Goal: Task Accomplishment & Management: Manage account settings

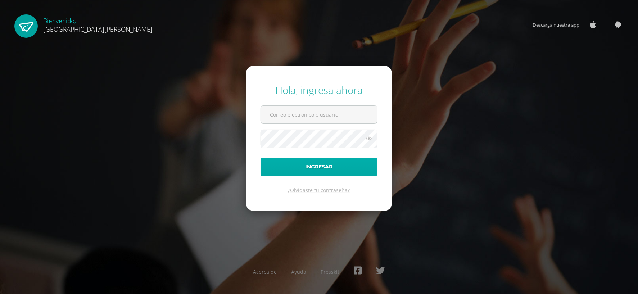
type input "valeriaalmeda@colegiomontemaria.edu.gt"
click at [326, 167] on button "Ingresar" at bounding box center [319, 167] width 117 height 18
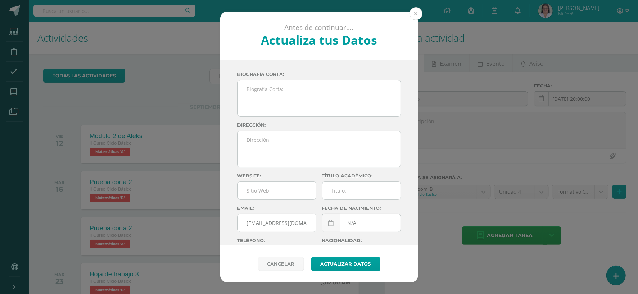
click at [416, 12] on button at bounding box center [416, 13] width 13 height 13
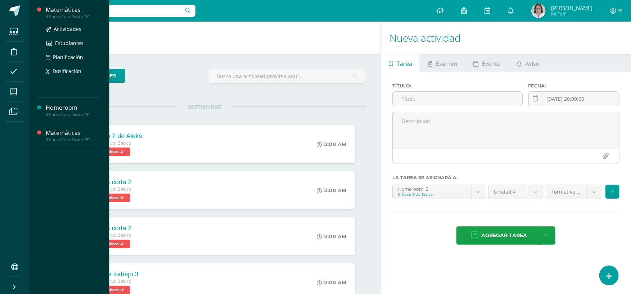
click at [76, 14] on div "II Curso Ciclo Básico "A"" at bounding box center [73, 16] width 55 height 5
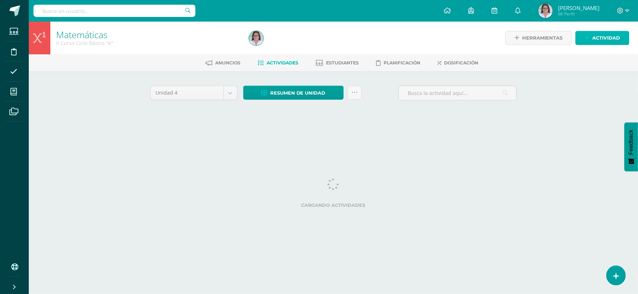
click at [608, 38] on span "Actividad" at bounding box center [607, 37] width 28 height 13
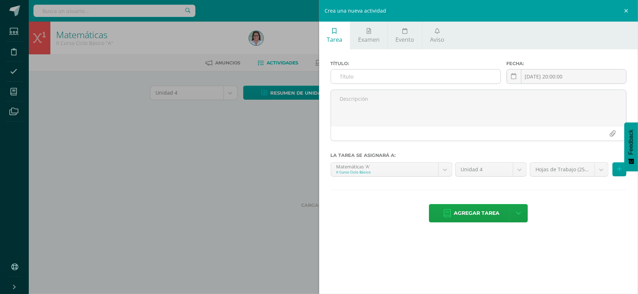
click at [385, 73] on input "text" at bounding box center [416, 76] width 170 height 14
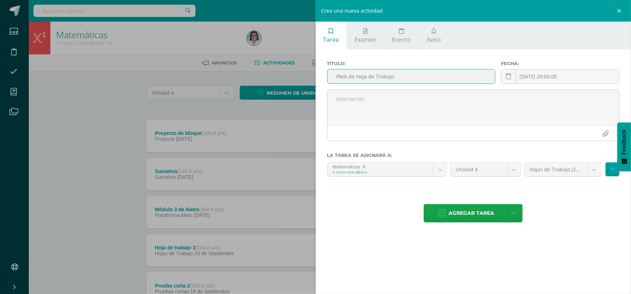
click at [404, 76] on input "PMA de Hoja de Trabajo" at bounding box center [411, 76] width 167 height 14
type input "PMA de Hoja de Trabajo 1"
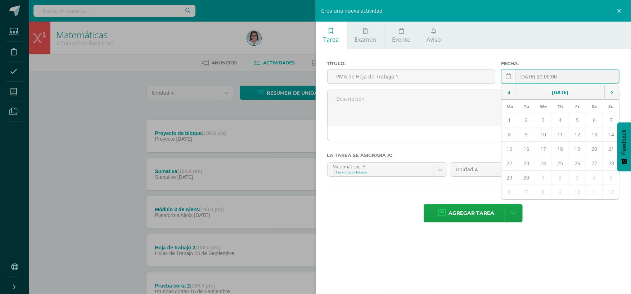
click at [558, 76] on div "2025-09-10 20:00:00 September, 2025 Mo Tu We Th Fr Sa Su 1 2 3 4 5 6 7 8 9 10 1…" at bounding box center [560, 79] width 118 height 21
click at [576, 122] on td "5" at bounding box center [577, 120] width 17 height 14
type input "[DATE]"
click at [612, 168] on icon at bounding box center [612, 169] width 5 height 6
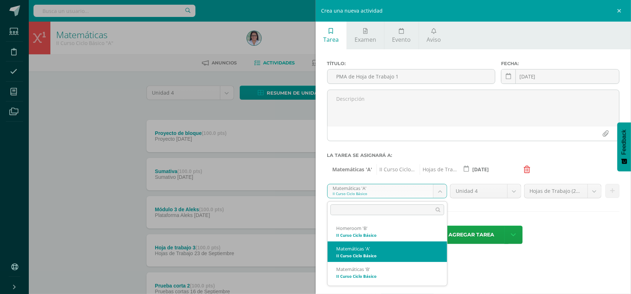
click at [441, 193] on body "Estudiantes Disciplina Asistencia Mis cursos Archivos Soporte Ayuda Reportar un…" at bounding box center [315, 270] width 631 height 541
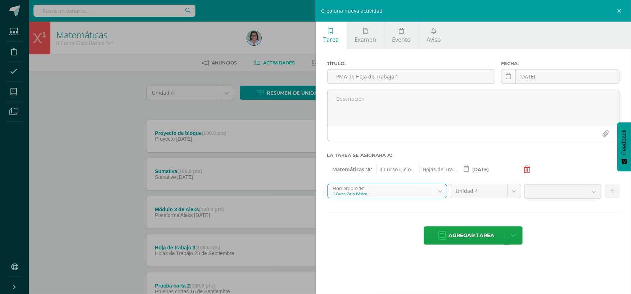
click at [442, 186] on body "Estudiantes Disciplina Asistencia Mis cursos Archivos Soporte Ayuda Reportar un…" at bounding box center [315, 270] width 631 height 541
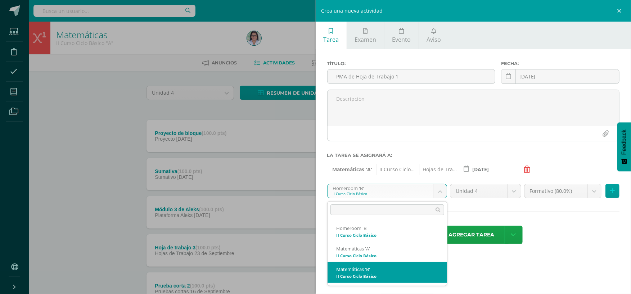
select select "228302"
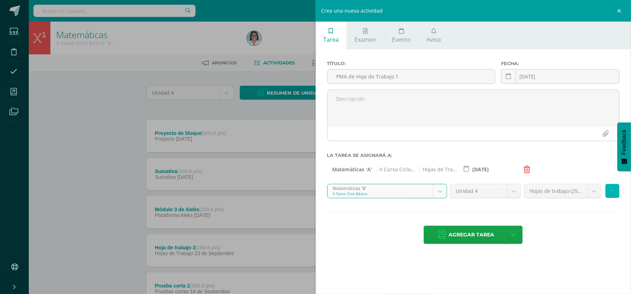
click at [614, 189] on icon at bounding box center [612, 191] width 5 height 6
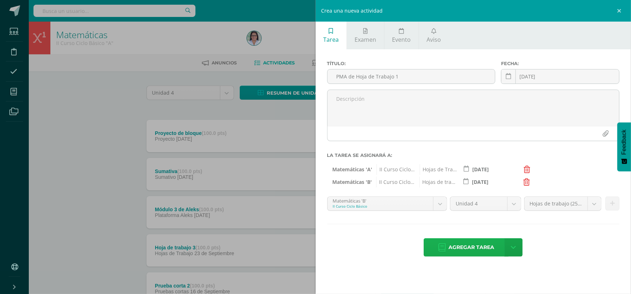
click at [467, 253] on span "Agregar tarea" at bounding box center [472, 248] width 46 height 18
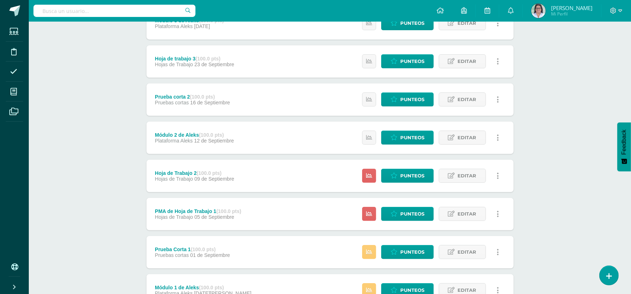
scroll to position [238, 0]
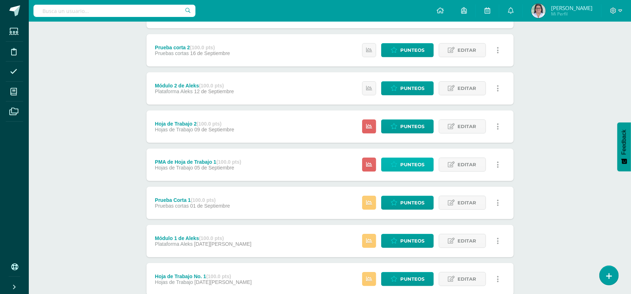
click at [411, 163] on span "Punteos" at bounding box center [412, 164] width 24 height 13
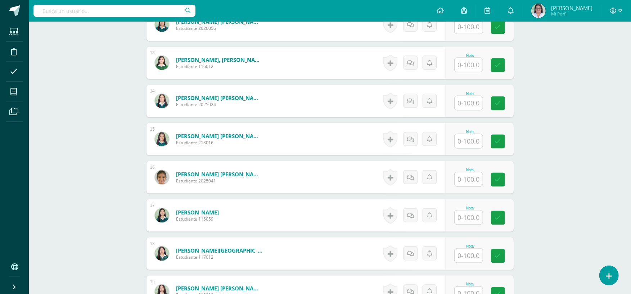
scroll to position [662, 0]
click at [468, 256] on input "text" at bounding box center [472, 255] width 29 height 14
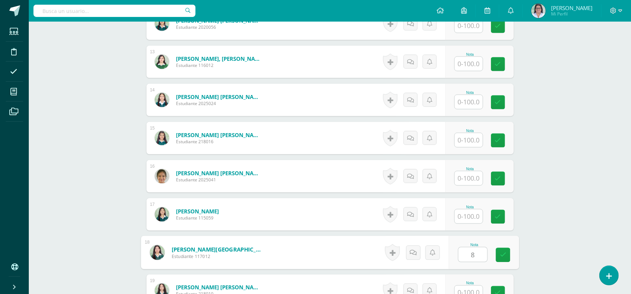
type input "85"
click at [501, 256] on icon at bounding box center [503, 255] width 6 height 6
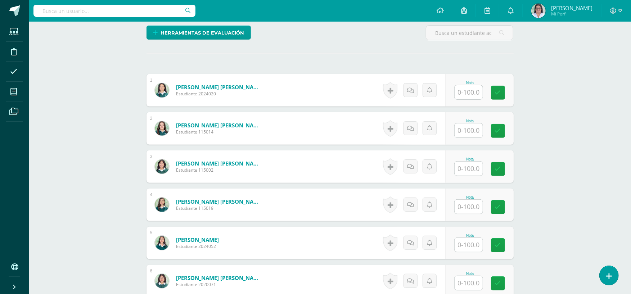
scroll to position [0, 0]
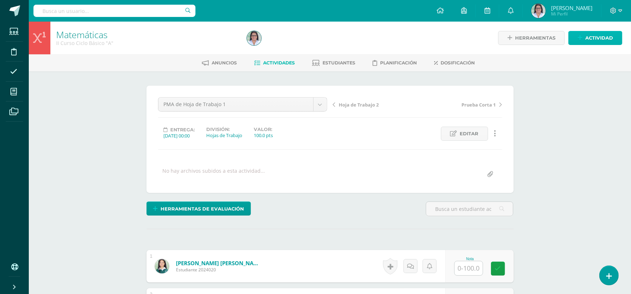
click at [606, 36] on span "Actividad" at bounding box center [599, 37] width 28 height 13
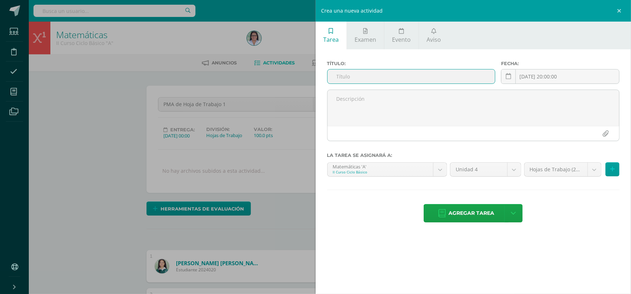
click at [402, 76] on input "text" at bounding box center [411, 76] width 167 height 14
type input "PMA de Módulo 1 de Aleks"
click at [614, 170] on icon at bounding box center [612, 169] width 5 height 6
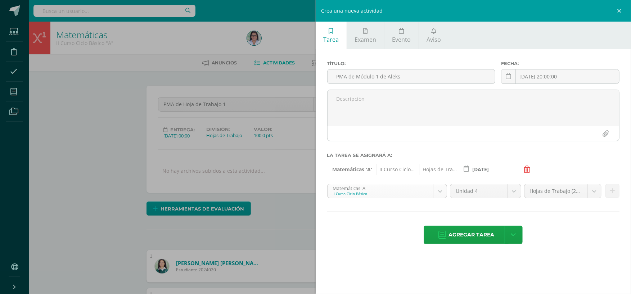
click at [526, 166] on icon at bounding box center [527, 169] width 6 height 7
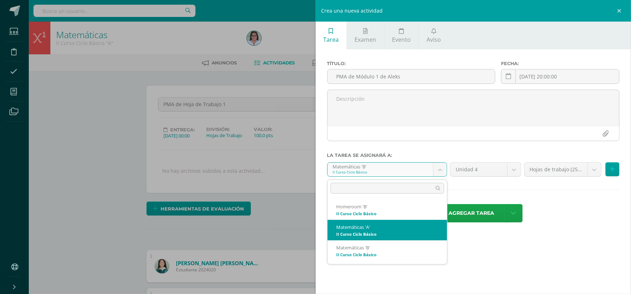
select select "228094"
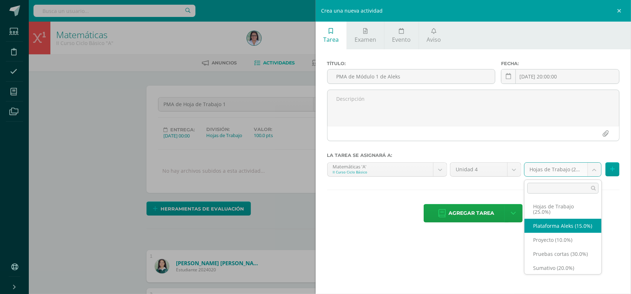
select select "260423"
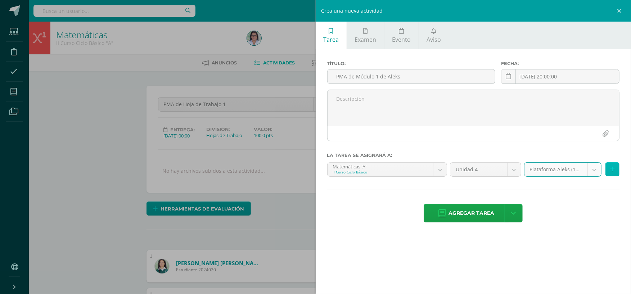
click at [614, 171] on icon at bounding box center [612, 169] width 5 height 6
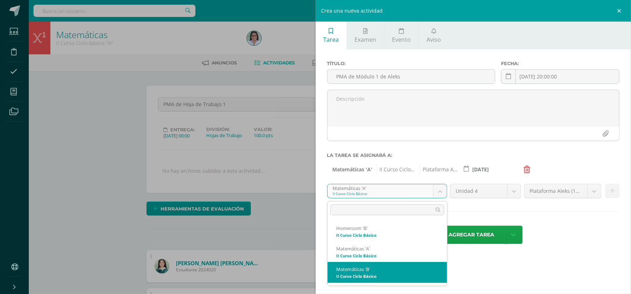
select select "228302"
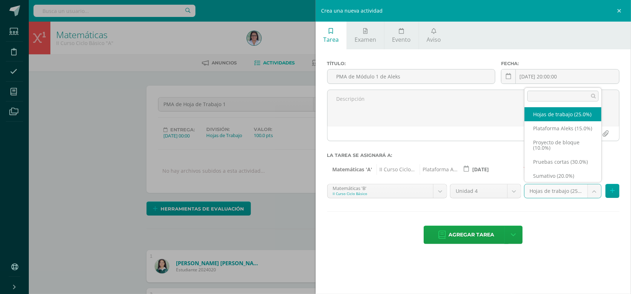
scroll to position [3, 0]
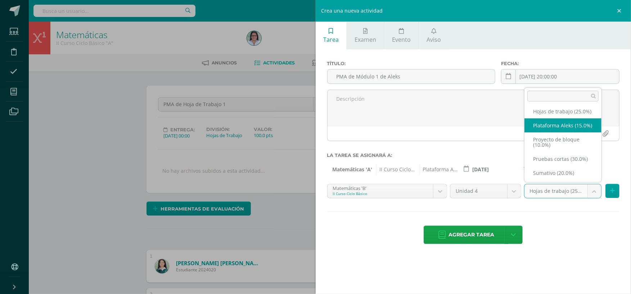
select select "260425"
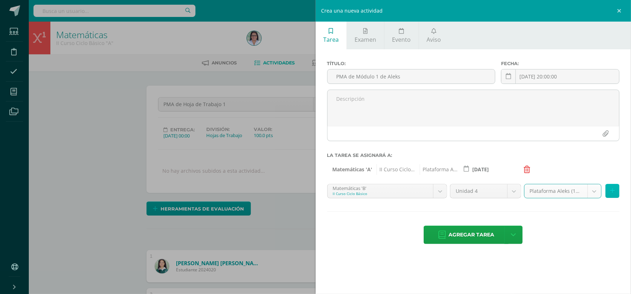
click at [615, 192] on button at bounding box center [613, 191] width 14 height 14
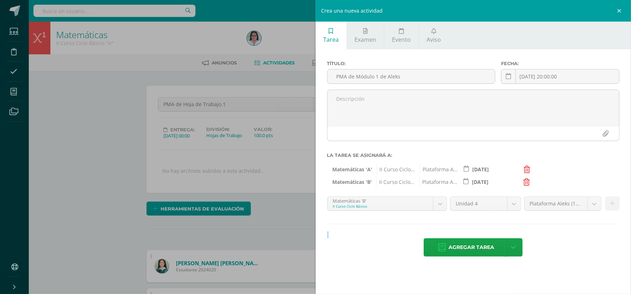
drag, startPoint x: 536, startPoint y: 285, endPoint x: 576, endPoint y: 194, distance: 100.0
click at [576, 194] on div "Tarea Examen Evento Aviso Título: PMA de Módulo 1 de Aleks Fecha: 2025-09-10 20…" at bounding box center [474, 147] width 316 height 294
click at [542, 76] on input "2025-09-10 20:00:00" at bounding box center [561, 76] width 118 height 14
click at [512, 76] on link at bounding box center [508, 76] width 15 height 15
click at [531, 74] on input "2025-09-10 20:00:00" at bounding box center [561, 76] width 118 height 14
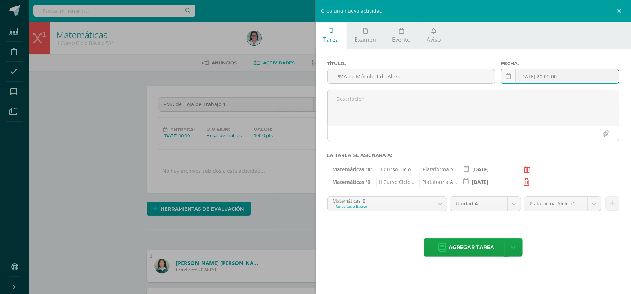
click at [572, 76] on input "2025-09-10 20:00:00" at bounding box center [561, 76] width 118 height 14
click at [578, 76] on input "2025-09-10 20:00:00" at bounding box center [561, 76] width 118 height 14
click at [511, 78] on link at bounding box center [508, 76] width 15 height 15
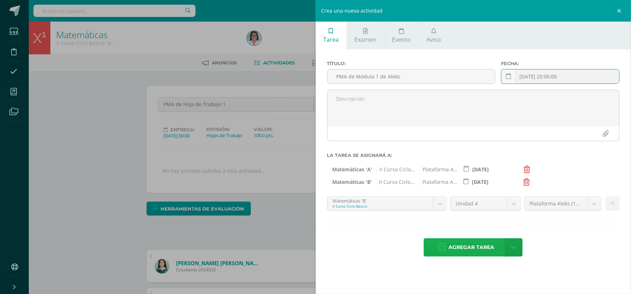
click at [476, 245] on span "Agregar tarea" at bounding box center [472, 248] width 46 height 18
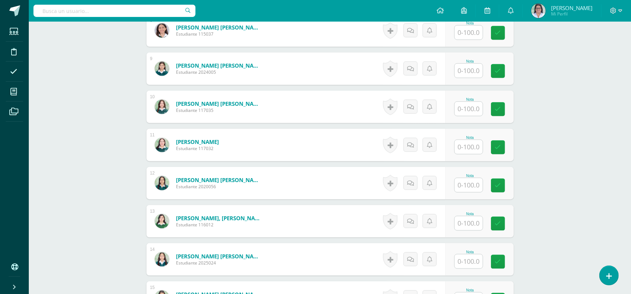
scroll to position [526, 0]
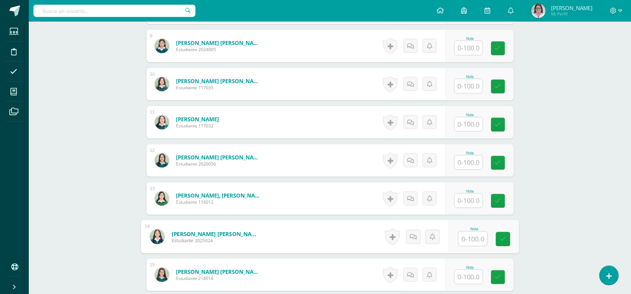
click at [474, 238] on input "text" at bounding box center [472, 239] width 29 height 14
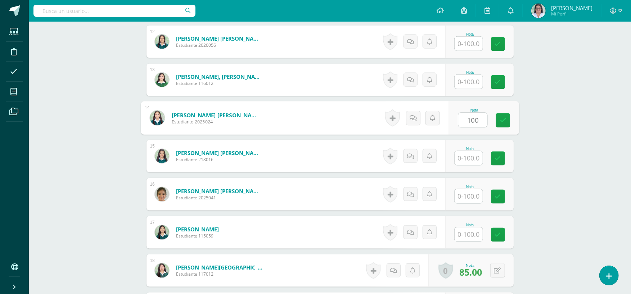
scroll to position [671, 0]
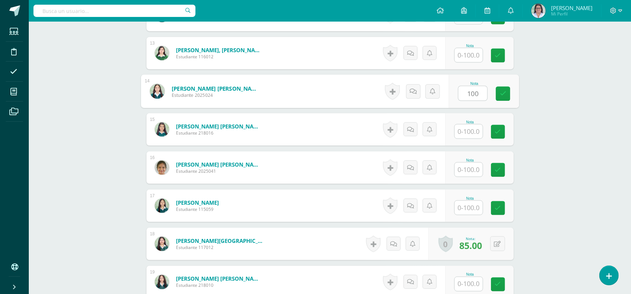
type input "100"
click at [476, 205] on input "text" at bounding box center [469, 208] width 28 height 14
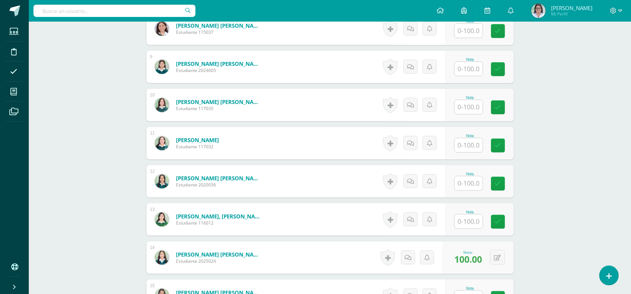
scroll to position [509, 0]
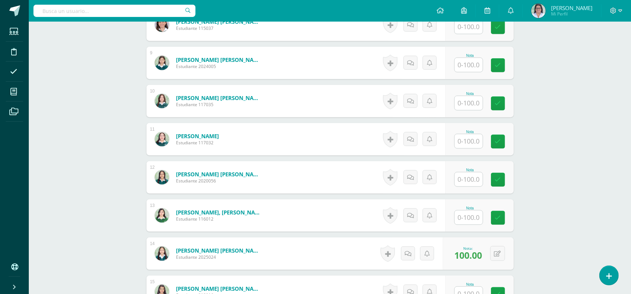
click at [480, 256] on span "100.00" at bounding box center [469, 255] width 28 height 12
click at [500, 252] on icon at bounding box center [497, 254] width 7 height 6
click at [483, 259] on icon at bounding box center [483, 256] width 6 height 6
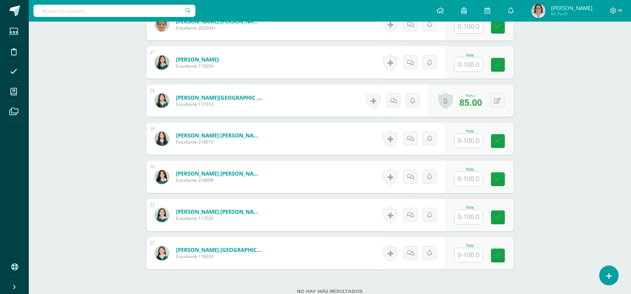
scroll to position [54, 0]
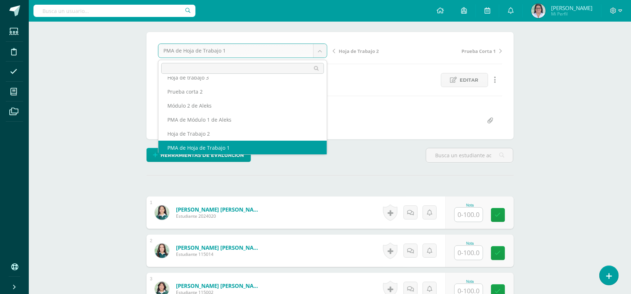
scroll to position [45, 0]
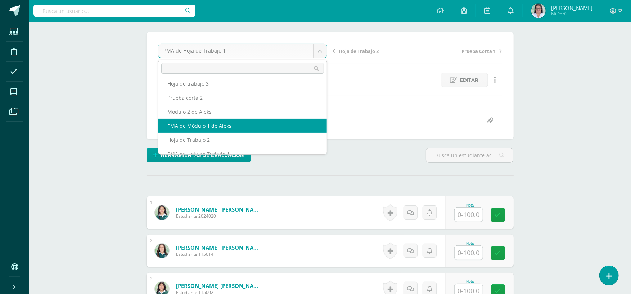
select select "/dashboard/teacher/grade-activity/265029/"
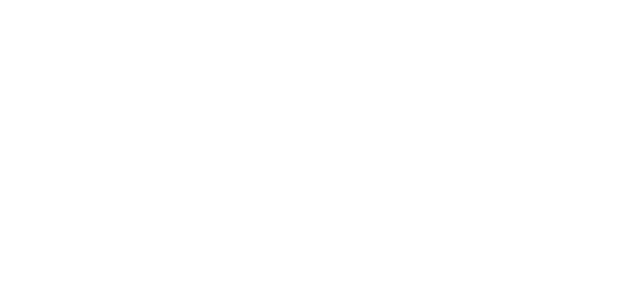
click at [0, 0] on html at bounding box center [0, 0] width 0 height 0
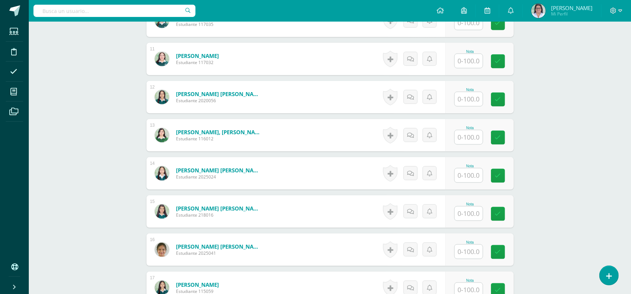
scroll to position [591, 0]
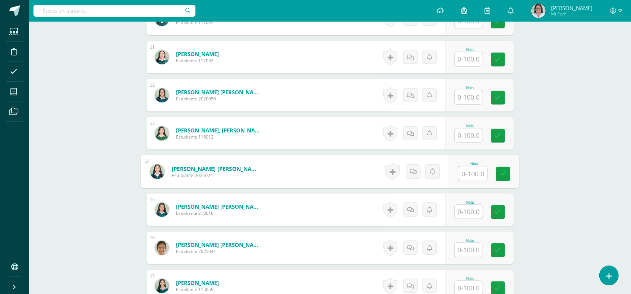
click at [476, 171] on input "text" at bounding box center [472, 174] width 29 height 14
type input "100"
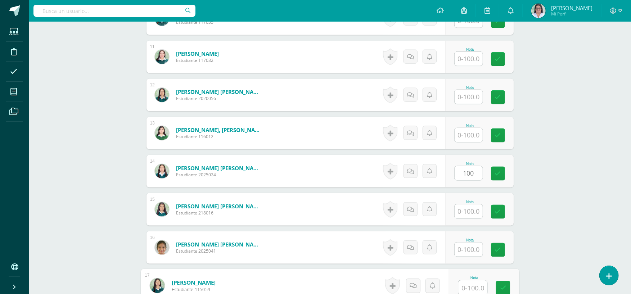
click at [464, 286] on input "text" at bounding box center [472, 288] width 29 height 14
type input "100"
click at [504, 287] on icon at bounding box center [503, 288] width 6 height 6
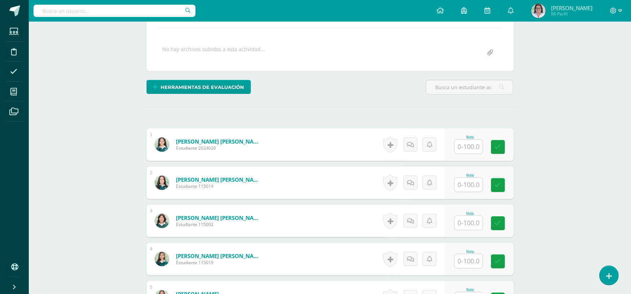
scroll to position [0, 0]
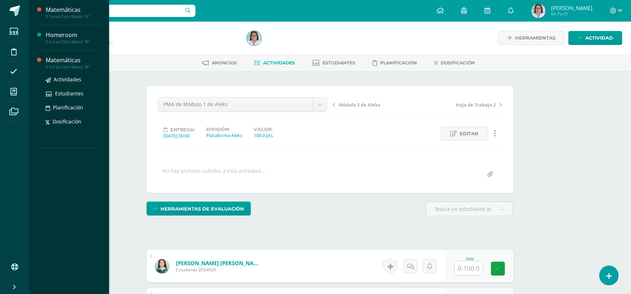
click at [57, 61] on div "Matemáticas" at bounding box center [73, 60] width 55 height 8
click at [62, 73] on div "Actividades Estudiantes Planificación Dosificación" at bounding box center [73, 105] width 55 height 73
click at [62, 84] on link "Actividades" at bounding box center [73, 79] width 55 height 8
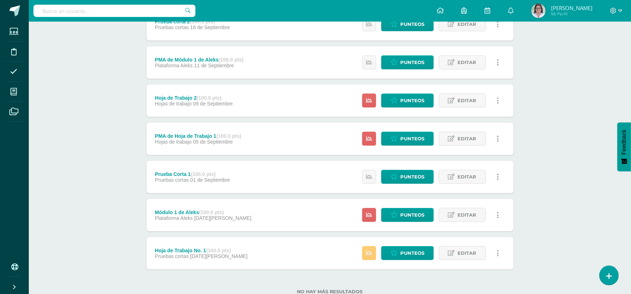
scroll to position [276, 0]
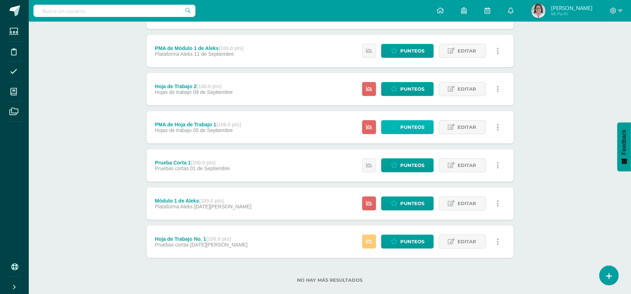
click at [400, 125] on span "Punteos" at bounding box center [412, 127] width 24 height 13
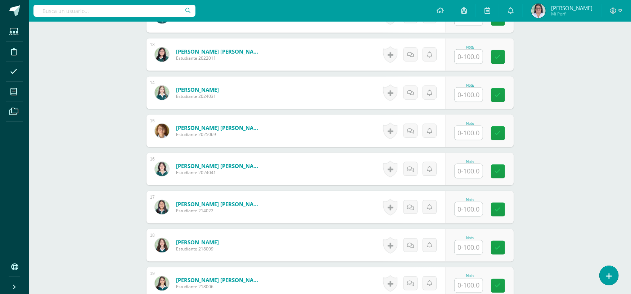
scroll to position [670, 0]
click at [477, 54] on input "text" at bounding box center [472, 56] width 29 height 14
type input "85"
click at [503, 55] on icon at bounding box center [503, 57] width 6 height 6
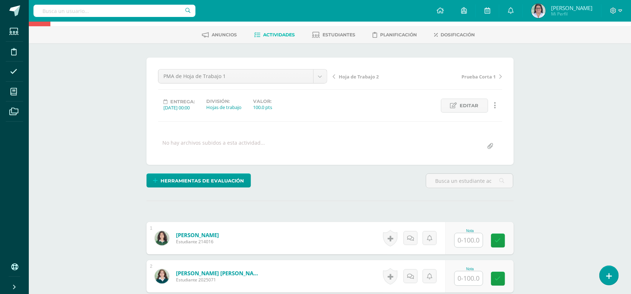
scroll to position [0, 0]
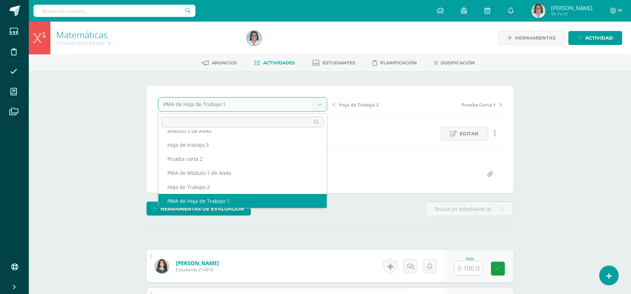
scroll to position [31, 0]
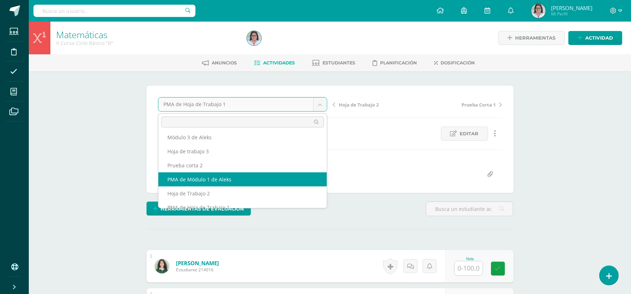
select select "/dashboard/teacher/grade-activity/265028/"
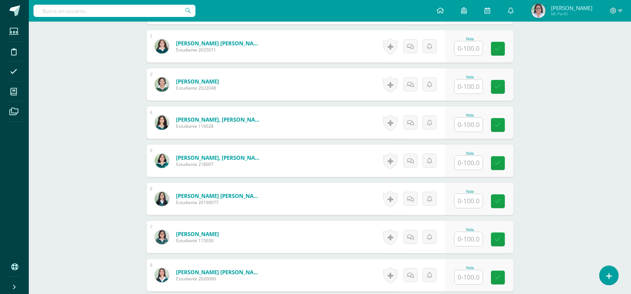
scroll to position [259, 0]
click at [470, 50] on input "text" at bounding box center [472, 48] width 29 height 14
type input "100"
click at [472, 89] on input "text" at bounding box center [469, 86] width 28 height 14
type input "33"
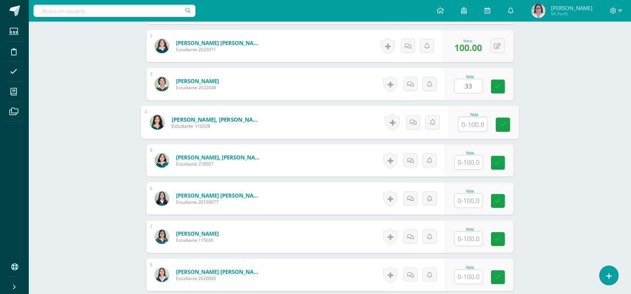
click at [470, 121] on input "text" at bounding box center [472, 124] width 29 height 14
type input "100"
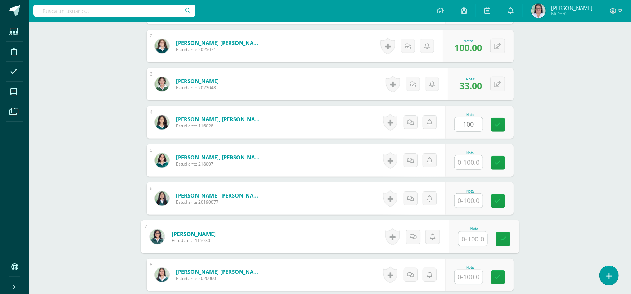
click at [470, 235] on input "text" at bounding box center [472, 239] width 29 height 14
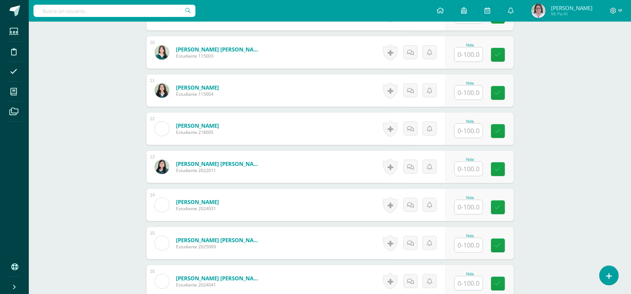
scroll to position [572, 0]
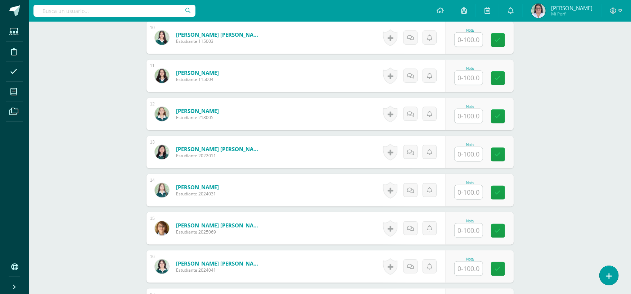
type input "95"
click at [471, 196] on input "text" at bounding box center [469, 192] width 28 height 14
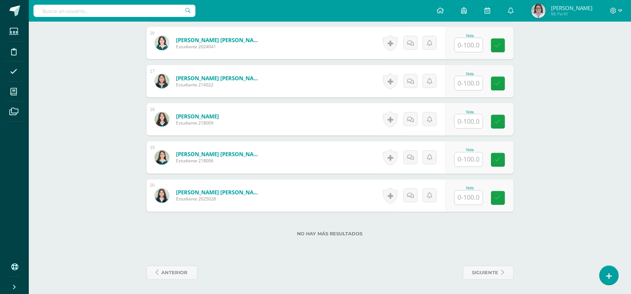
type input "100"
click at [475, 199] on input "text" at bounding box center [472, 198] width 29 height 14
type input "100"
click at [503, 198] on icon at bounding box center [503, 198] width 6 height 6
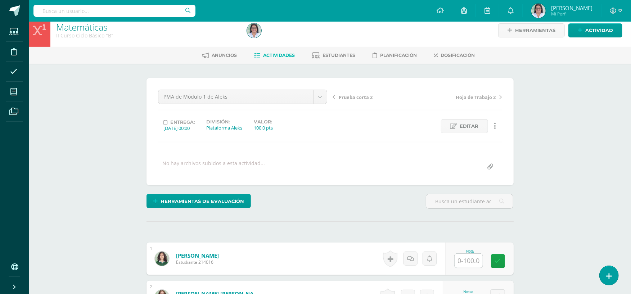
scroll to position [0, 0]
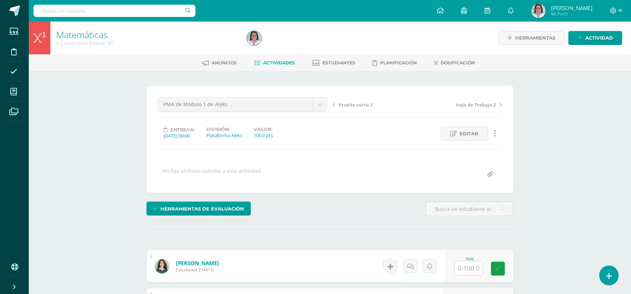
click at [285, 61] on span "Actividades" at bounding box center [280, 62] width 32 height 5
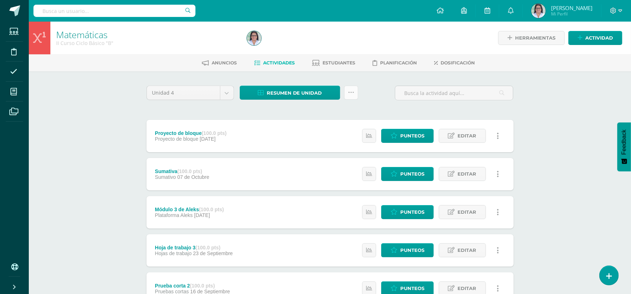
click at [351, 87] on link at bounding box center [351, 93] width 14 height 14
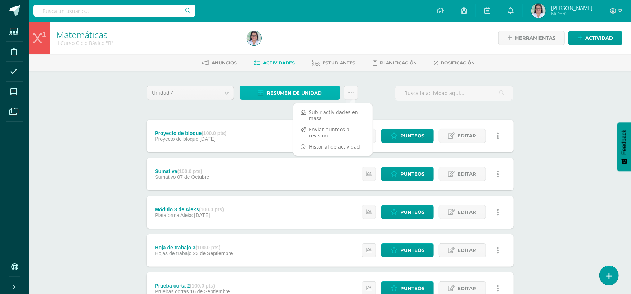
click at [313, 91] on span "Resumen de unidad" at bounding box center [294, 92] width 55 height 13
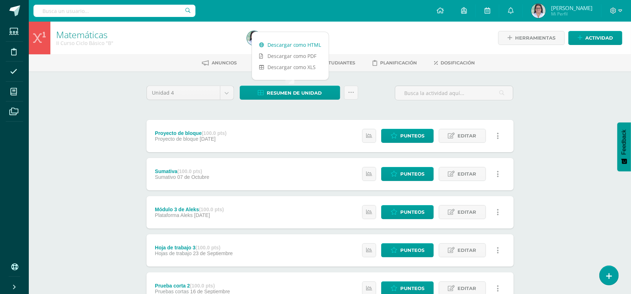
click at [313, 40] on link "Descargar como HTML" at bounding box center [290, 44] width 77 height 11
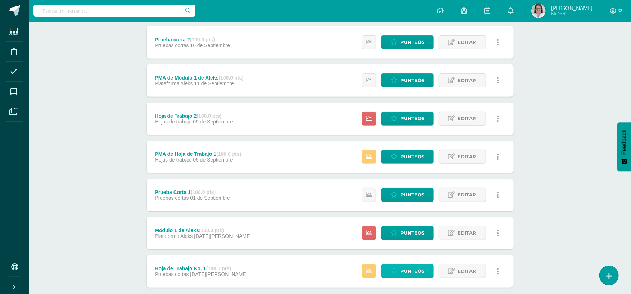
click at [409, 270] on span "Punteos" at bounding box center [412, 271] width 24 height 13
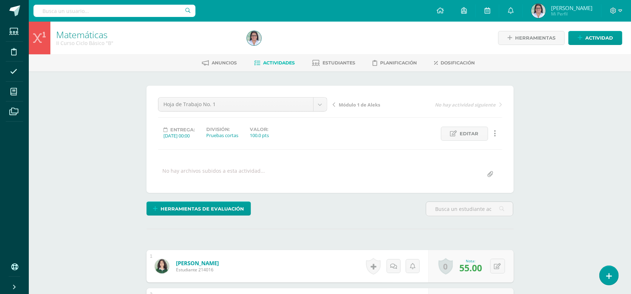
scroll to position [0, 0]
click at [473, 136] on span "Editar" at bounding box center [469, 133] width 19 height 13
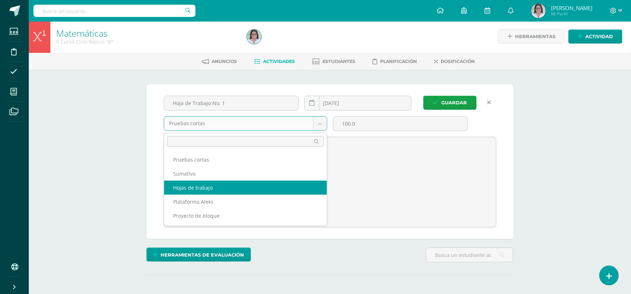
select select "260424"
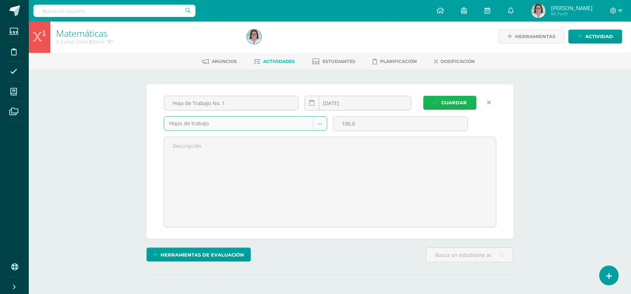
click at [451, 97] on span "Guardar" at bounding box center [455, 102] width 26 height 13
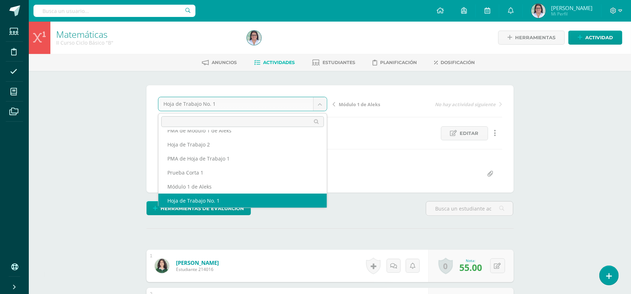
scroll to position [73, 0]
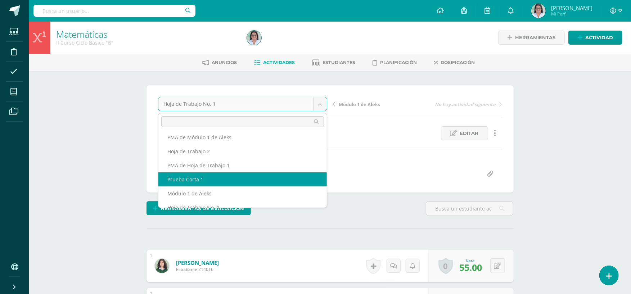
select select "/dashboard/teacher/grade-activity/264299/"
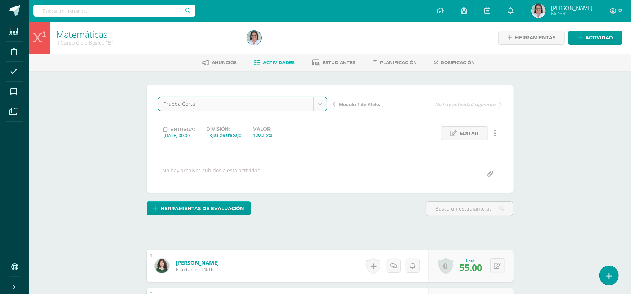
scroll to position [1, 0]
click at [272, 60] on span "Actividades" at bounding box center [280, 62] width 32 height 5
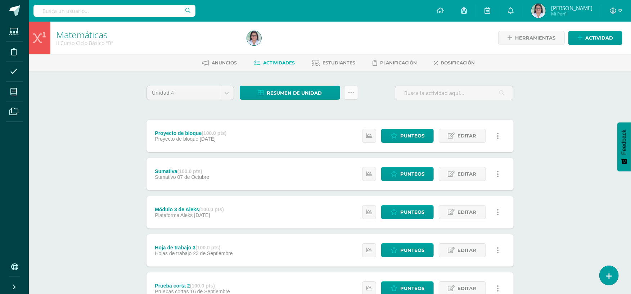
click at [355, 95] on link at bounding box center [351, 93] width 14 height 14
click at [386, 99] on div "Unidad 4 Unidad 1 Unidad 2 Unidad 3 Unidad 4 Resumen de unidad Descargar como H…" at bounding box center [330, 96] width 373 height 21
click at [305, 87] on span "Resumen de unidad" at bounding box center [294, 92] width 55 height 13
click at [294, 45] on link "Descargar como HTML" at bounding box center [290, 44] width 77 height 11
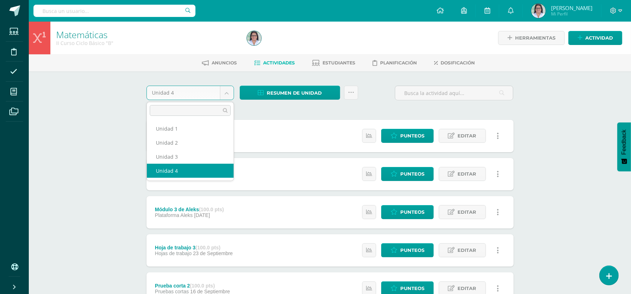
click at [226, 92] on body "Estudiantes Disciplina Asistencia Mis cursos Archivos Soporte Ayuda Reportar un…" at bounding box center [315, 270] width 631 height 541
click at [16, 91] on body "Estudiantes Disciplina Asistencia Mis cursos Archivos Soporte Ayuda Reportar un…" at bounding box center [315, 270] width 631 height 541
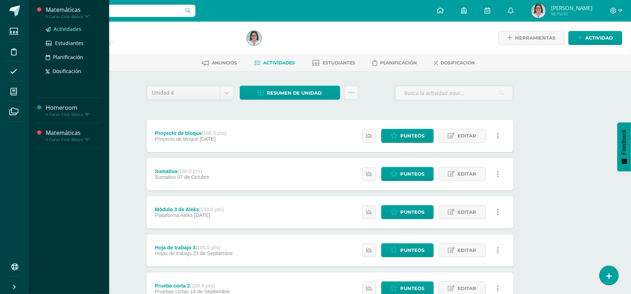
click at [73, 30] on span "Actividades" at bounding box center [68, 29] width 28 height 7
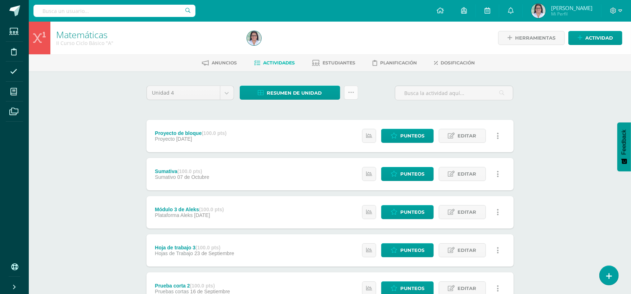
click at [349, 91] on icon at bounding box center [351, 93] width 6 height 6
click at [320, 91] on span "Resumen de unidad" at bounding box center [294, 92] width 55 height 13
click at [309, 45] on link "Descargar como HTML" at bounding box center [290, 44] width 77 height 11
click at [618, 14] on span at bounding box center [613, 11] width 12 height 8
click at [588, 48] on span "Cerrar sesión" at bounding box center [595, 49] width 32 height 7
